Goal: Task Accomplishment & Management: Use online tool/utility

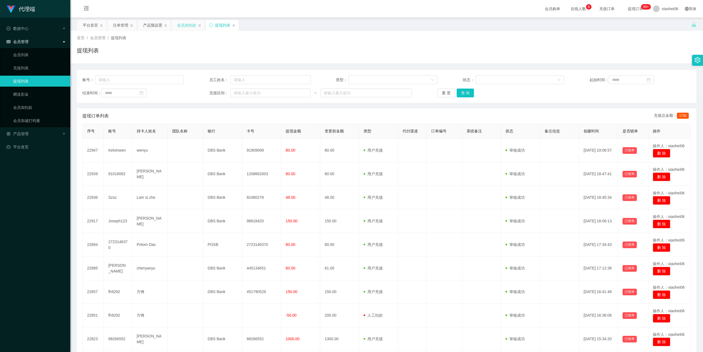
click at [192, 28] on div "会员加扣款" at bounding box center [186, 25] width 19 height 10
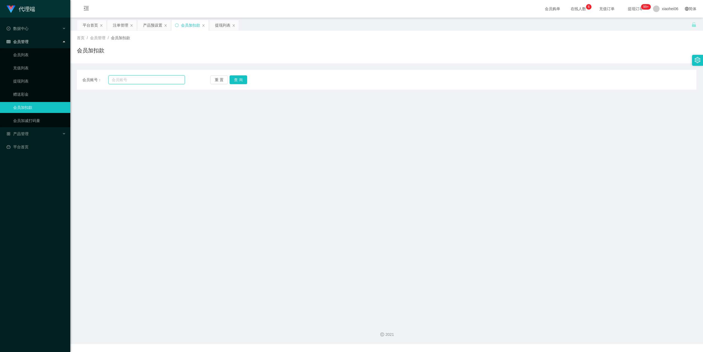
click at [152, 80] on input "text" at bounding box center [146, 79] width 76 height 9
paste input "88266552"
type input "88266552"
click at [241, 77] on button "查 询" at bounding box center [239, 79] width 18 height 9
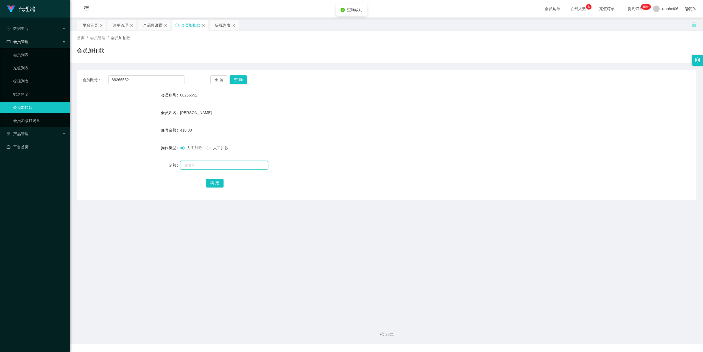
click at [210, 164] on input "text" at bounding box center [224, 165] width 88 height 9
type input "40"
click at [217, 184] on button "确 定" at bounding box center [215, 183] width 18 height 9
drag, startPoint x: 398, startPoint y: 107, endPoint x: 437, endPoint y: 98, distance: 40.2
click at [399, 107] on form "会员账号 88266552 会员姓名 PHANG KEAN HONG 账号余额 458.00 操作类型 人工加款 人工扣款 金额 确 定" at bounding box center [386, 139] width 619 height 99
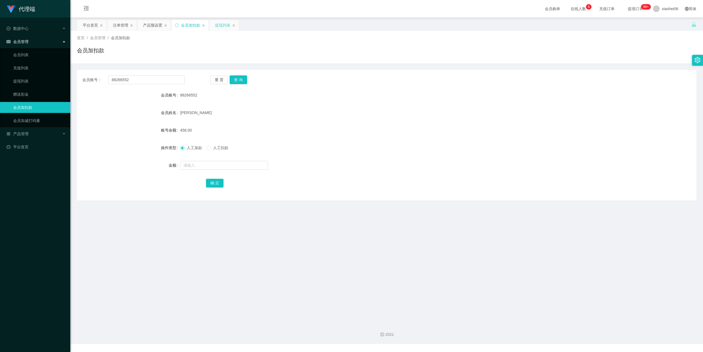
click at [221, 29] on div "提现列表" at bounding box center [222, 25] width 15 height 10
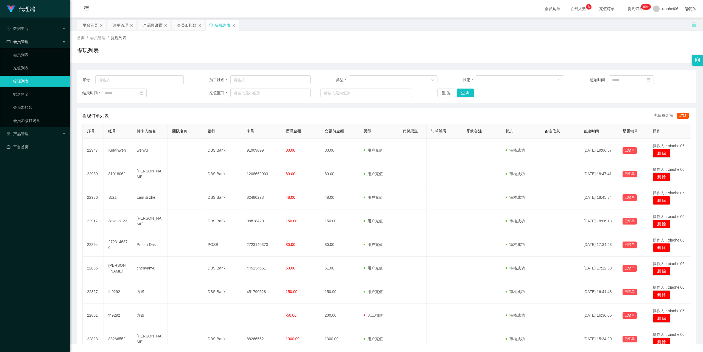
click at [295, 52] on div "提现列表" at bounding box center [386, 52] width 619 height 13
drag, startPoint x: 0, startPoint y: 0, endPoint x: 355, endPoint y: 46, distance: 357.7
click at [355, 46] on div "提现列表" at bounding box center [386, 52] width 619 height 13
click at [340, 30] on div "平台首页 注单管理 产品预设置 会员加扣款 提现列表" at bounding box center [384, 29] width 614 height 19
click at [324, 46] on div "提现列表" at bounding box center [386, 52] width 619 height 13
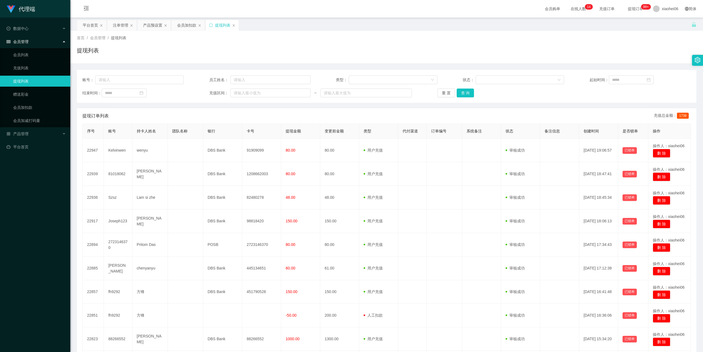
click at [359, 60] on div "首页 / 会员管理 / 提现列表 / 提现列表" at bounding box center [386, 47] width 632 height 33
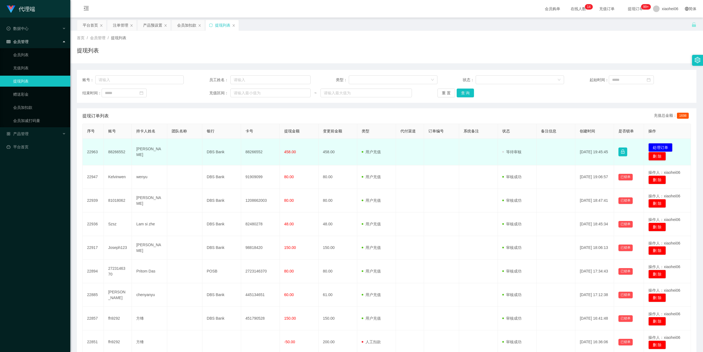
click at [146, 150] on td "[PERSON_NAME]" at bounding box center [149, 152] width 35 height 27
click at [253, 151] on td "88266552" at bounding box center [260, 152] width 39 height 27
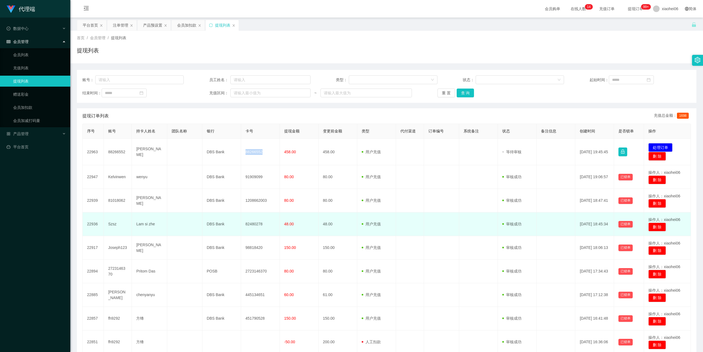
copy td "88266552"
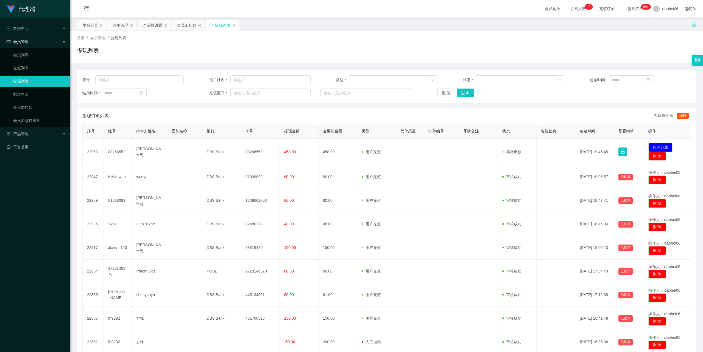
click at [569, 46] on div "首页 / 会员管理 / 提现列表 / 提现列表" at bounding box center [386, 47] width 619 height 24
click at [152, 79] on input "text" at bounding box center [139, 79] width 89 height 9
paste input "88266552"
type input "88266552"
drag, startPoint x: 473, startPoint y: 92, endPoint x: 469, endPoint y: 93, distance: 3.4
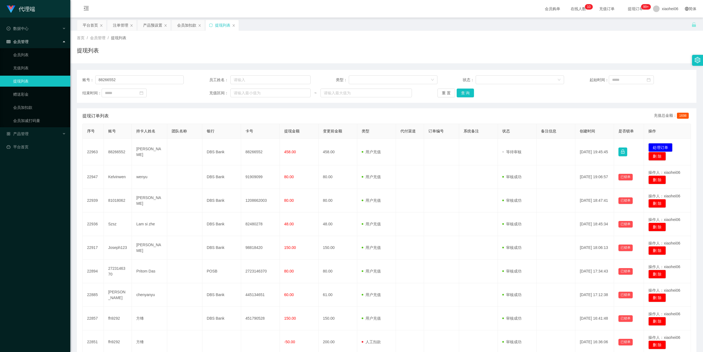
click at [473, 92] on div "重 置 查 询" at bounding box center [487, 93] width 101 height 9
click at [467, 94] on button "查 询" at bounding box center [466, 93] width 18 height 9
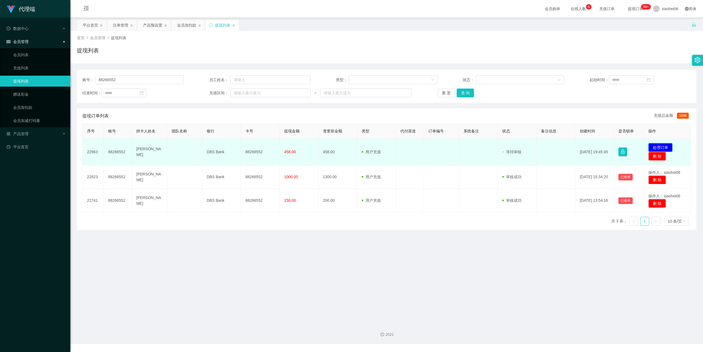
click at [656, 145] on button "处理订单" at bounding box center [660, 147] width 24 height 9
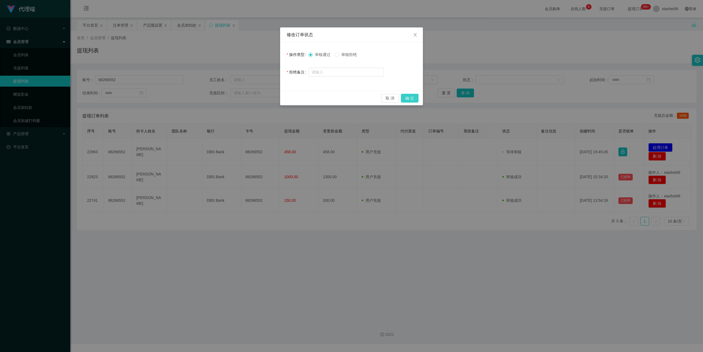
click at [411, 95] on button "确 定" at bounding box center [410, 98] width 18 height 9
